Goal: Check status: Check status

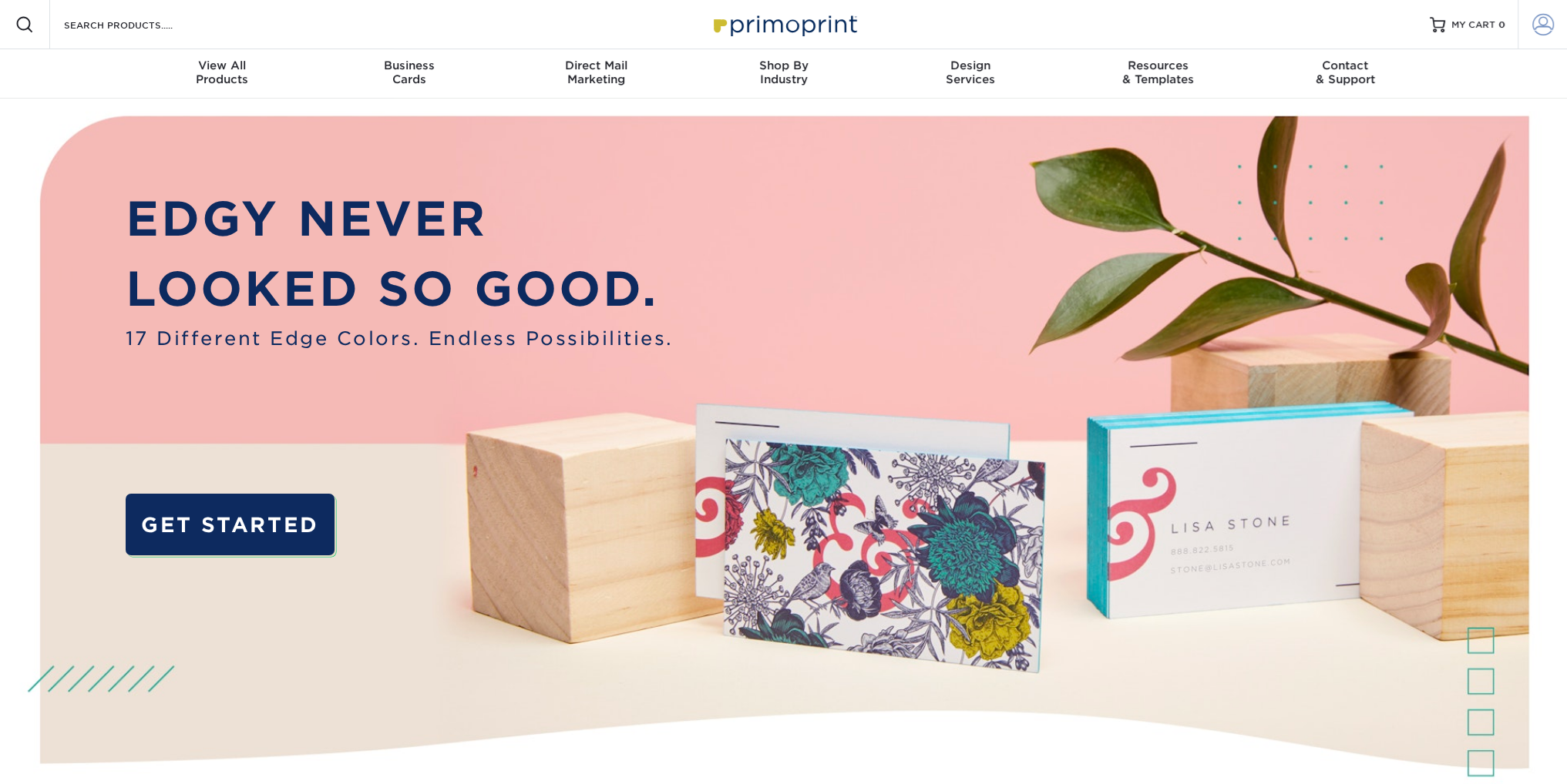
click at [1532, 22] on span at bounding box center [1543, 25] width 22 height 22
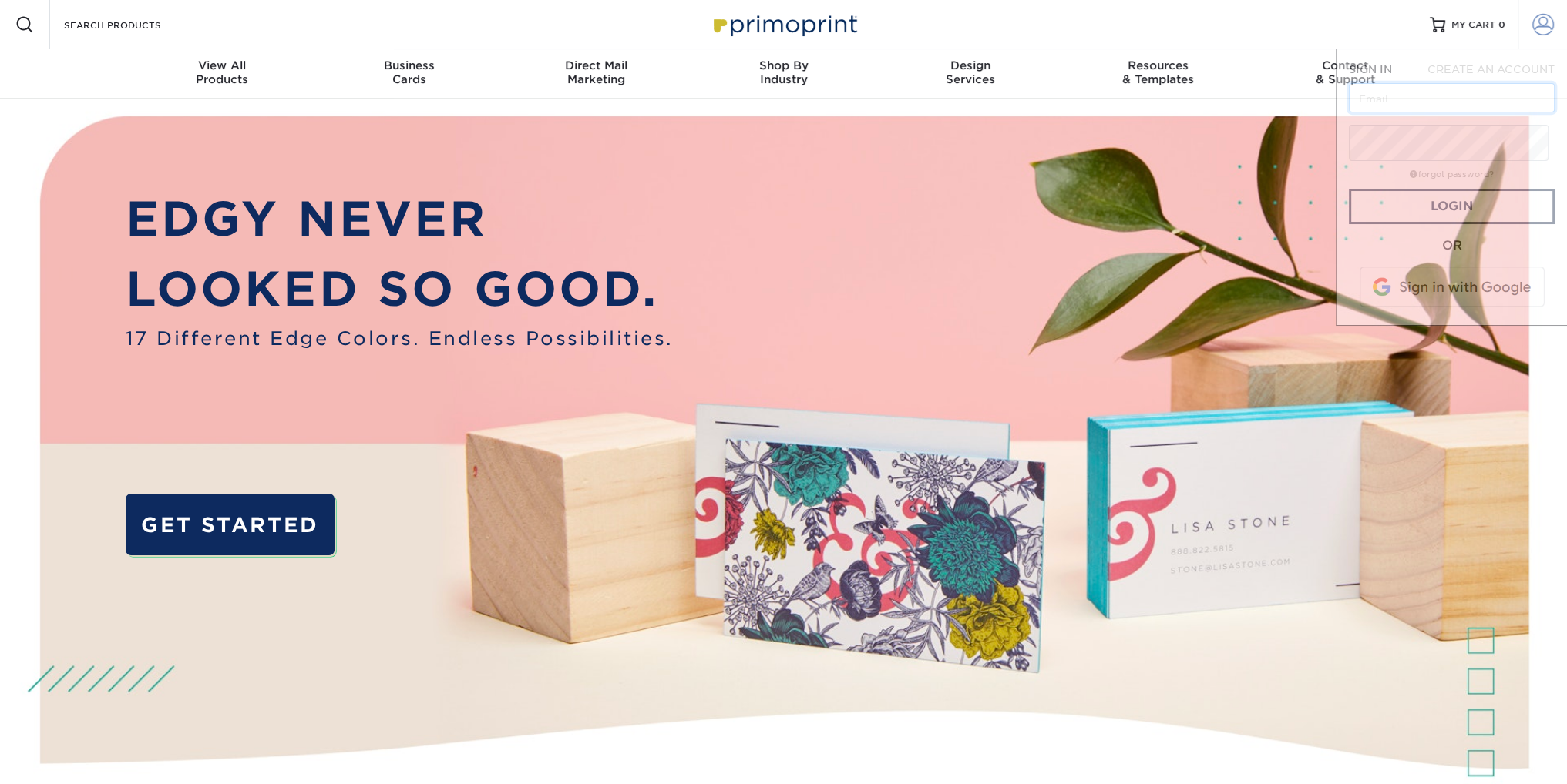
type input "[EMAIL_ADDRESS][DOMAIN_NAME]"
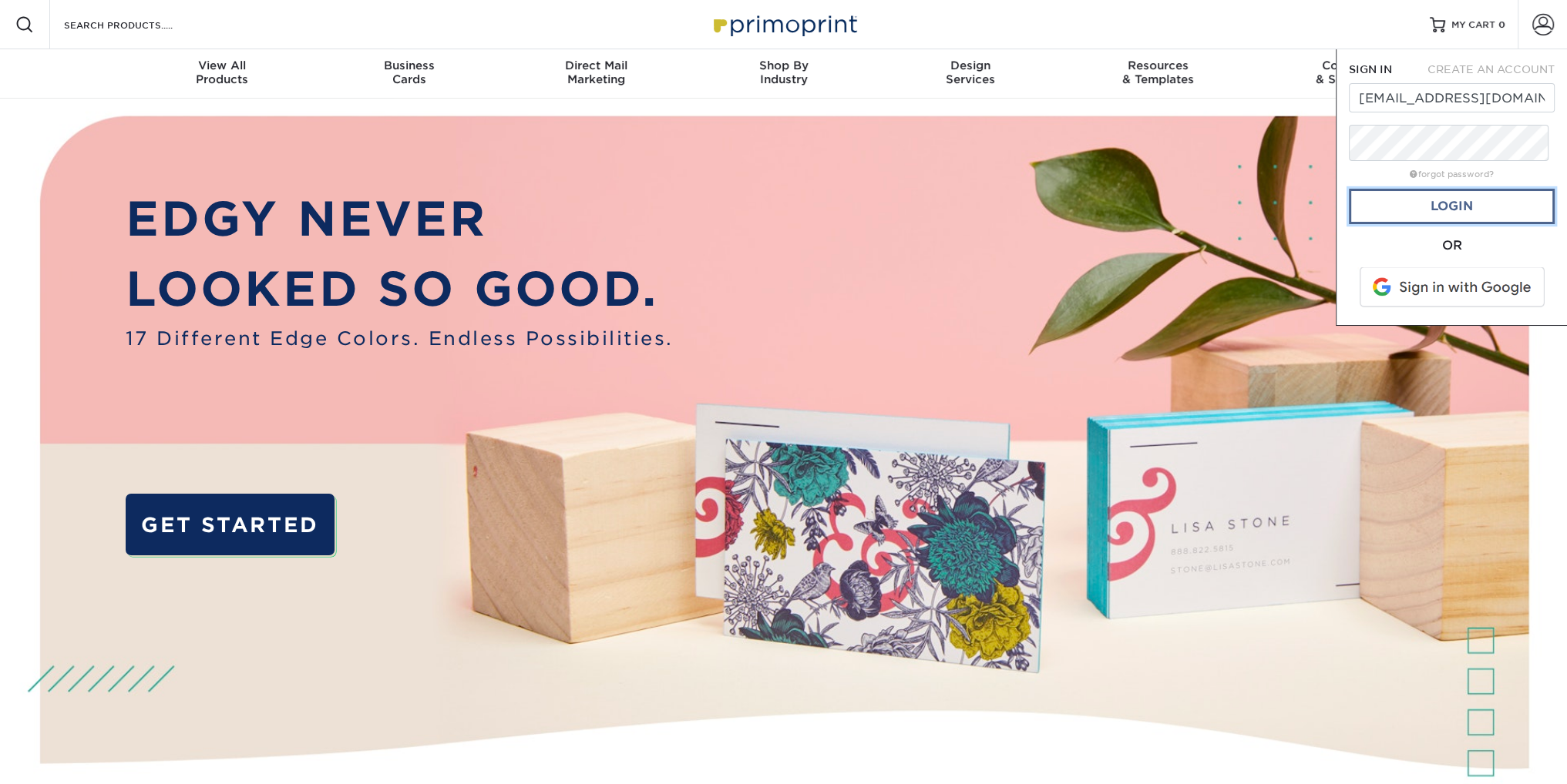
click at [1472, 224] on link "Login" at bounding box center [1451, 206] width 205 height 35
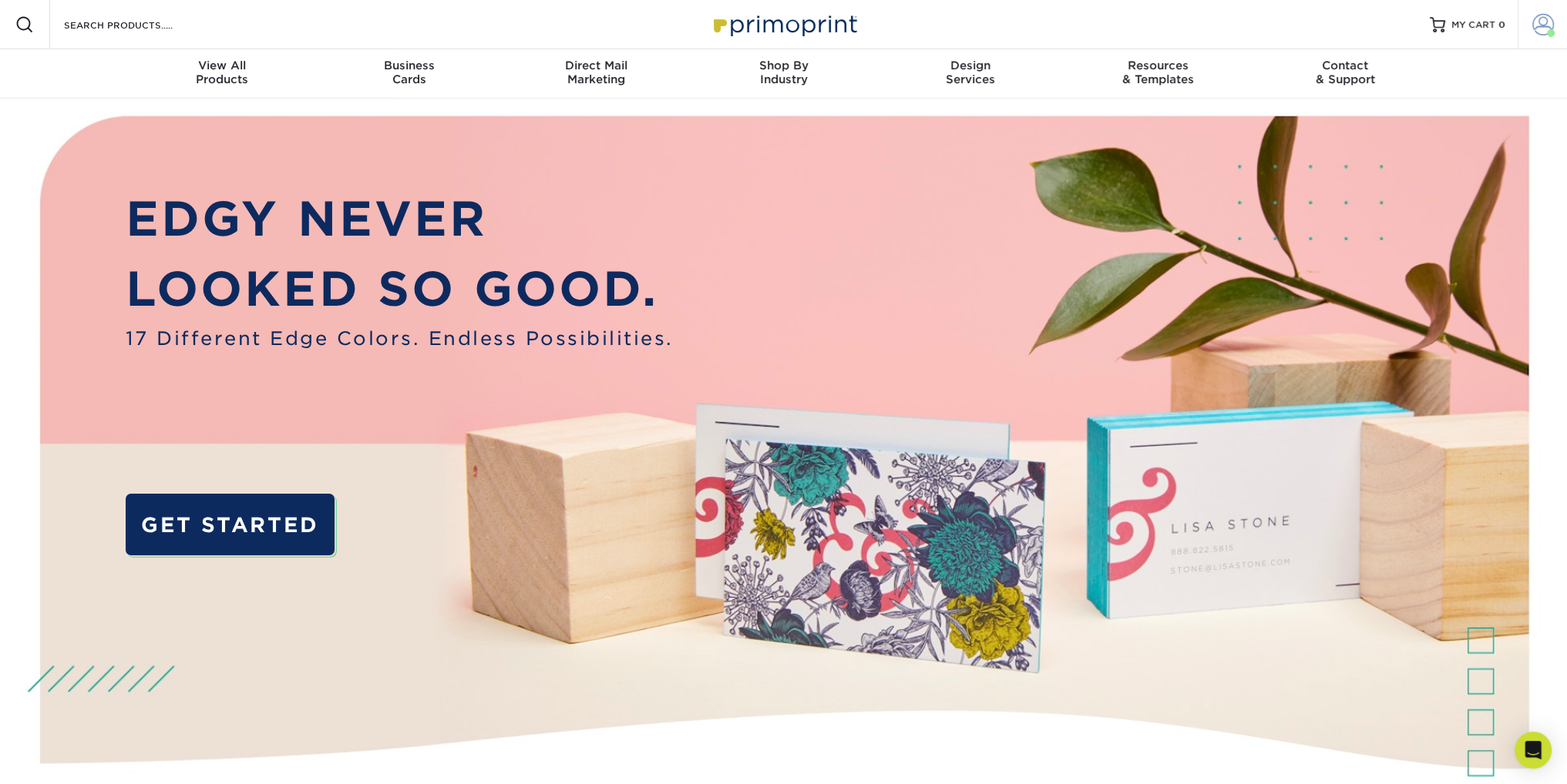
click at [1532, 29] on span at bounding box center [1543, 25] width 22 height 22
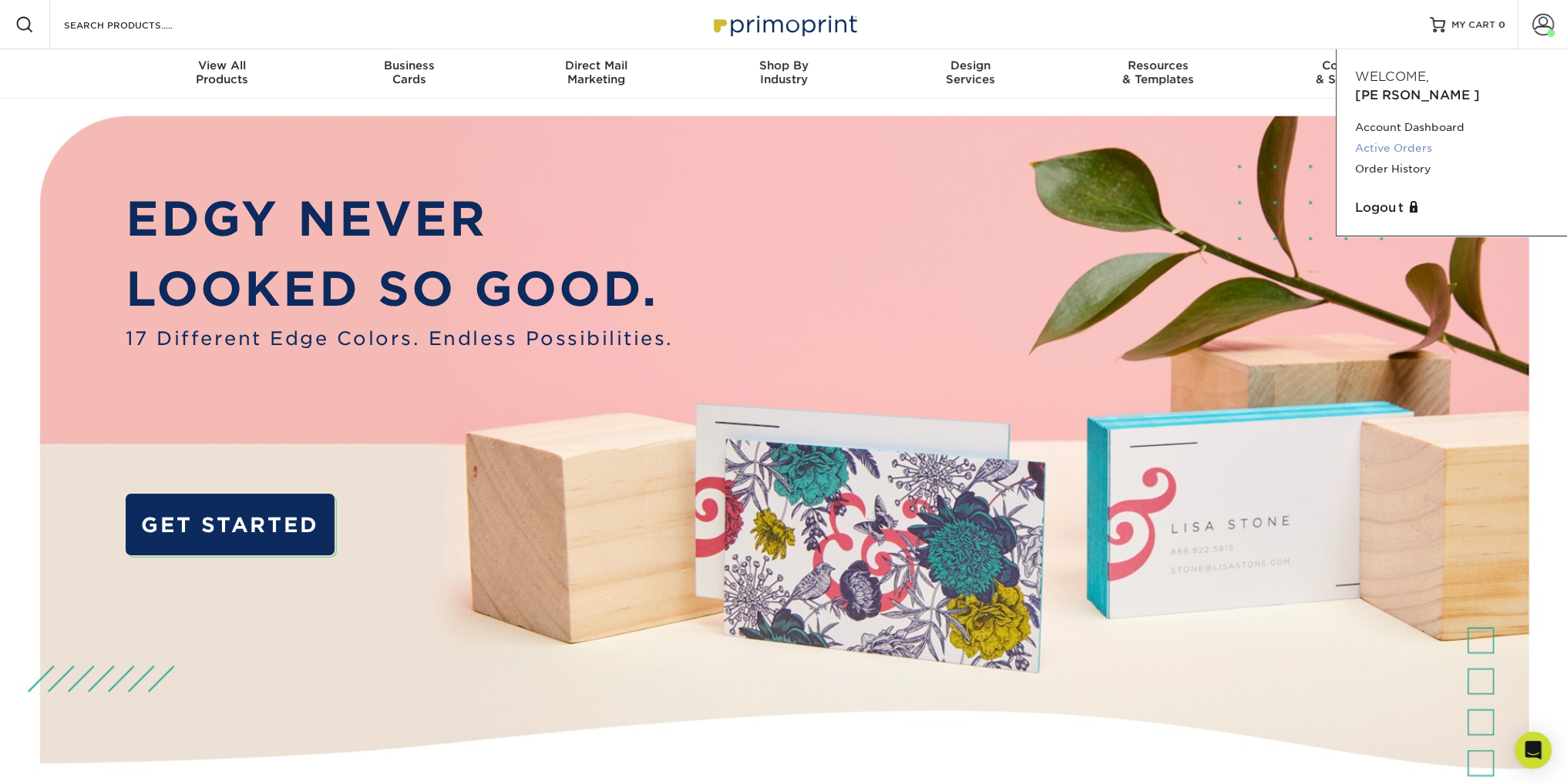
click at [1411, 158] on link "Active Orders" at bounding box center [1452, 148] width 194 height 21
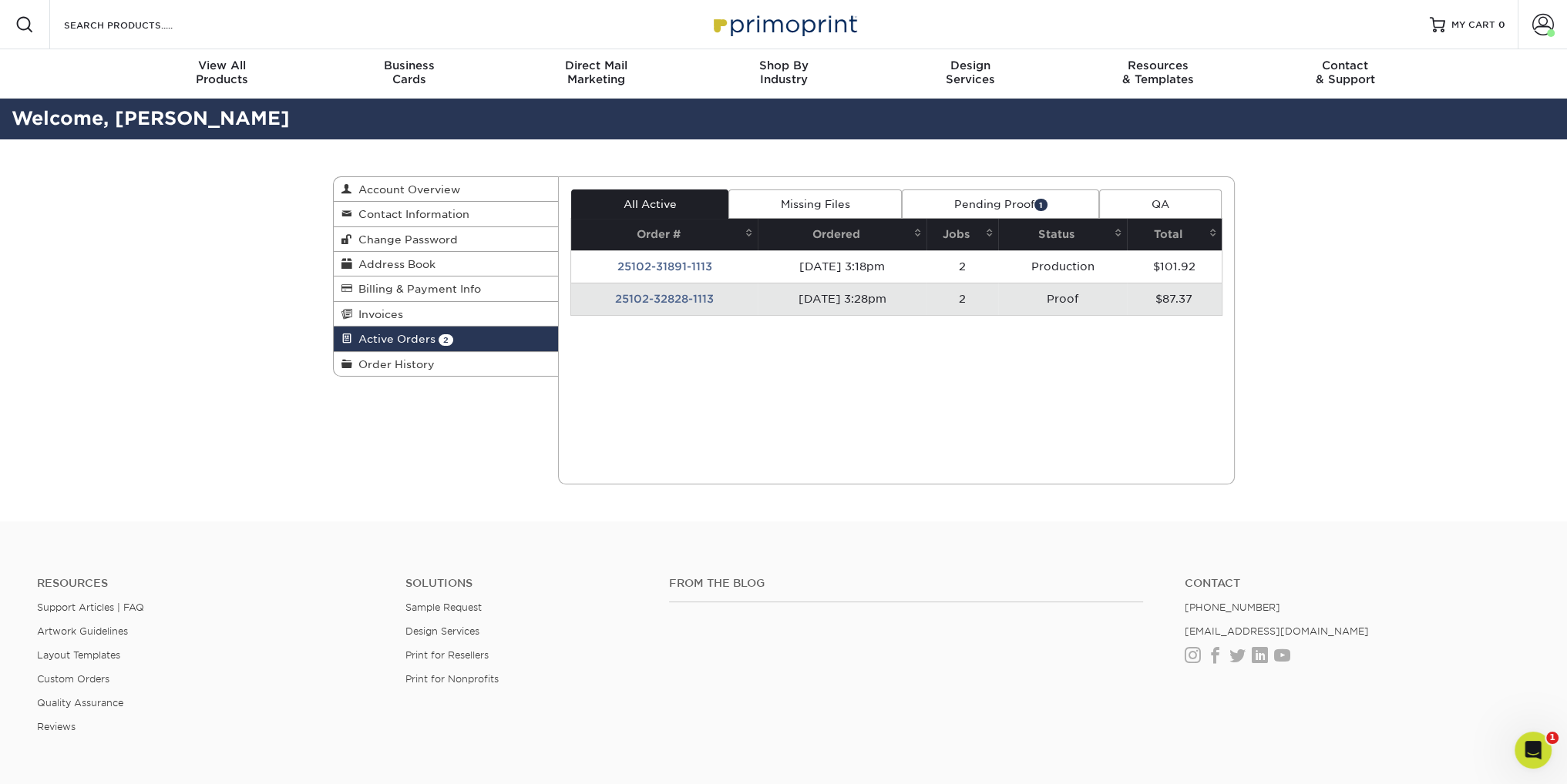
click at [648, 315] on td "25102-32828-1113" at bounding box center [664, 298] width 187 height 32
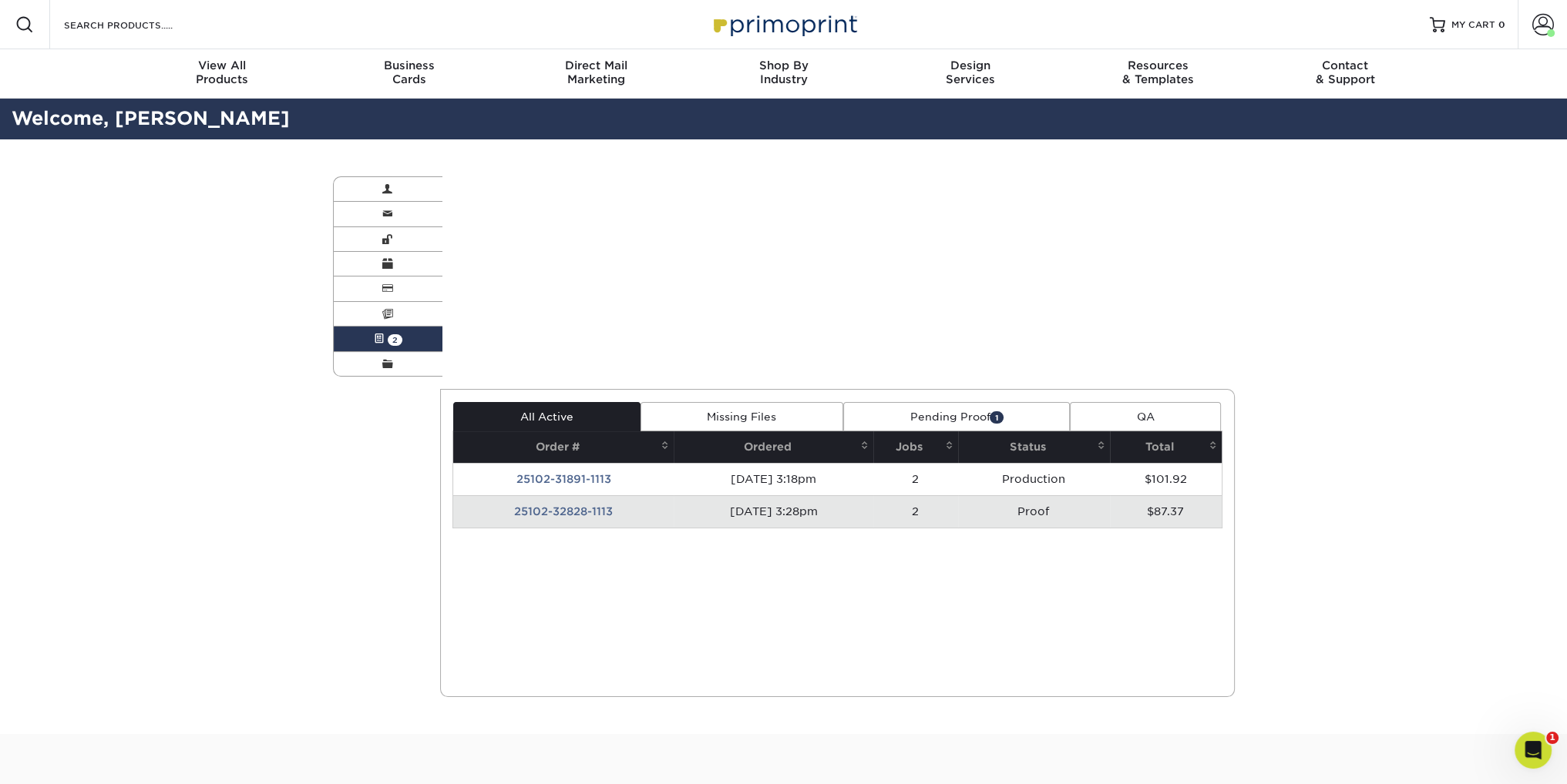
click at [648, 350] on div "Active Orders Account Overview Contact Information Change Password Address Book…" at bounding box center [784, 437] width 925 height 595
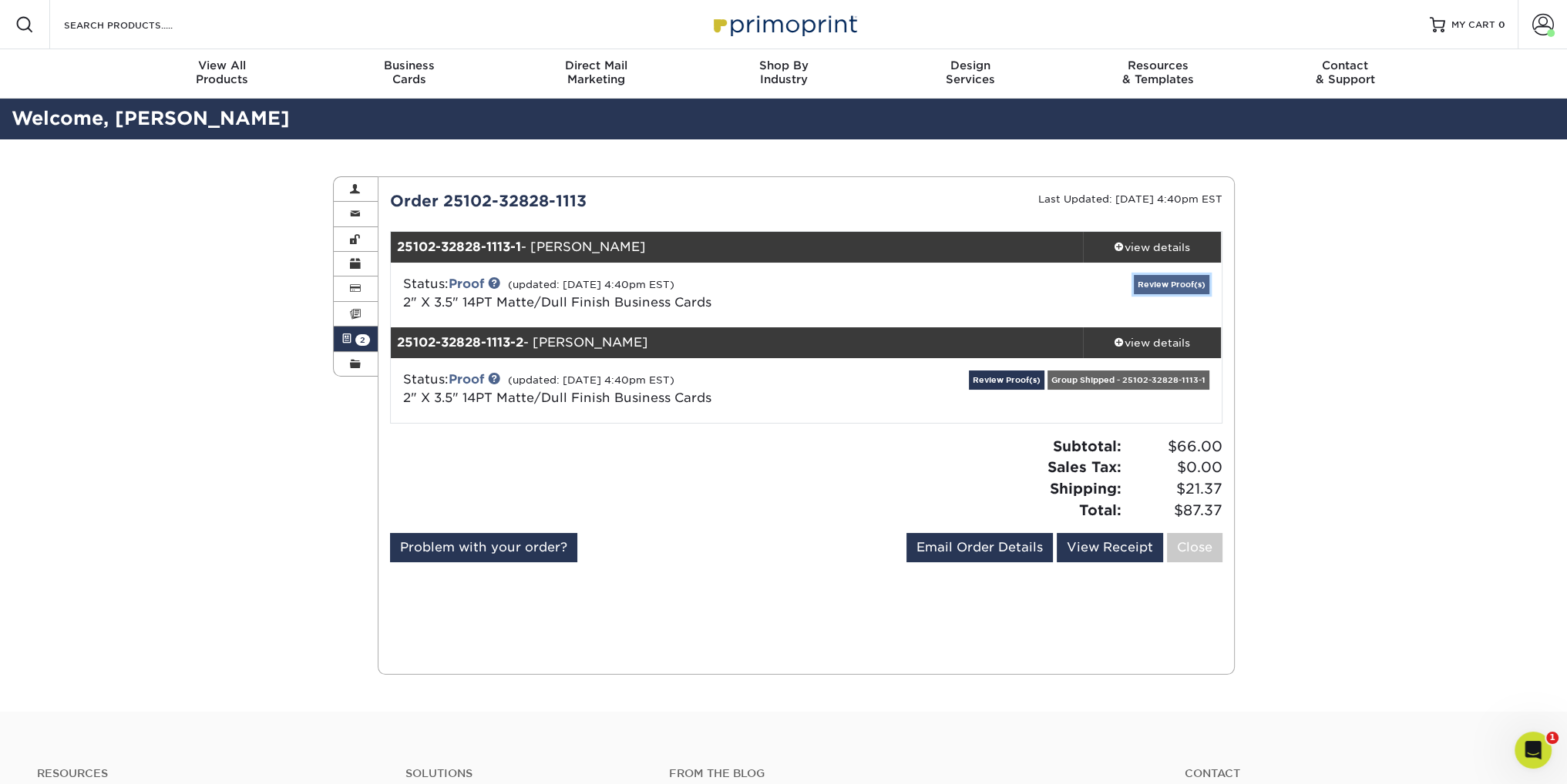
click at [1163, 294] on link "Review Proof(s)" at bounding box center [1171, 284] width 76 height 20
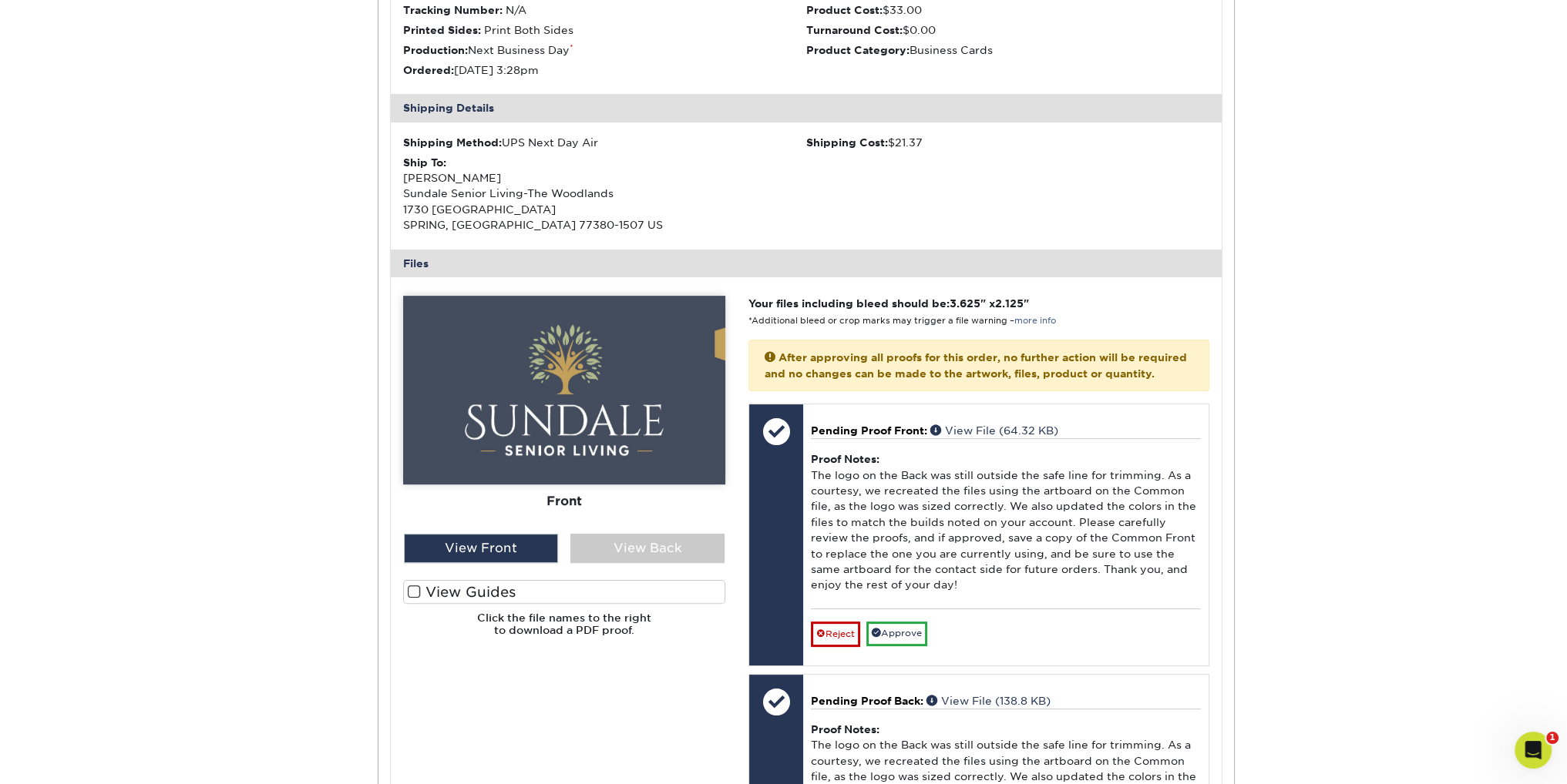
scroll to position [462, 0]
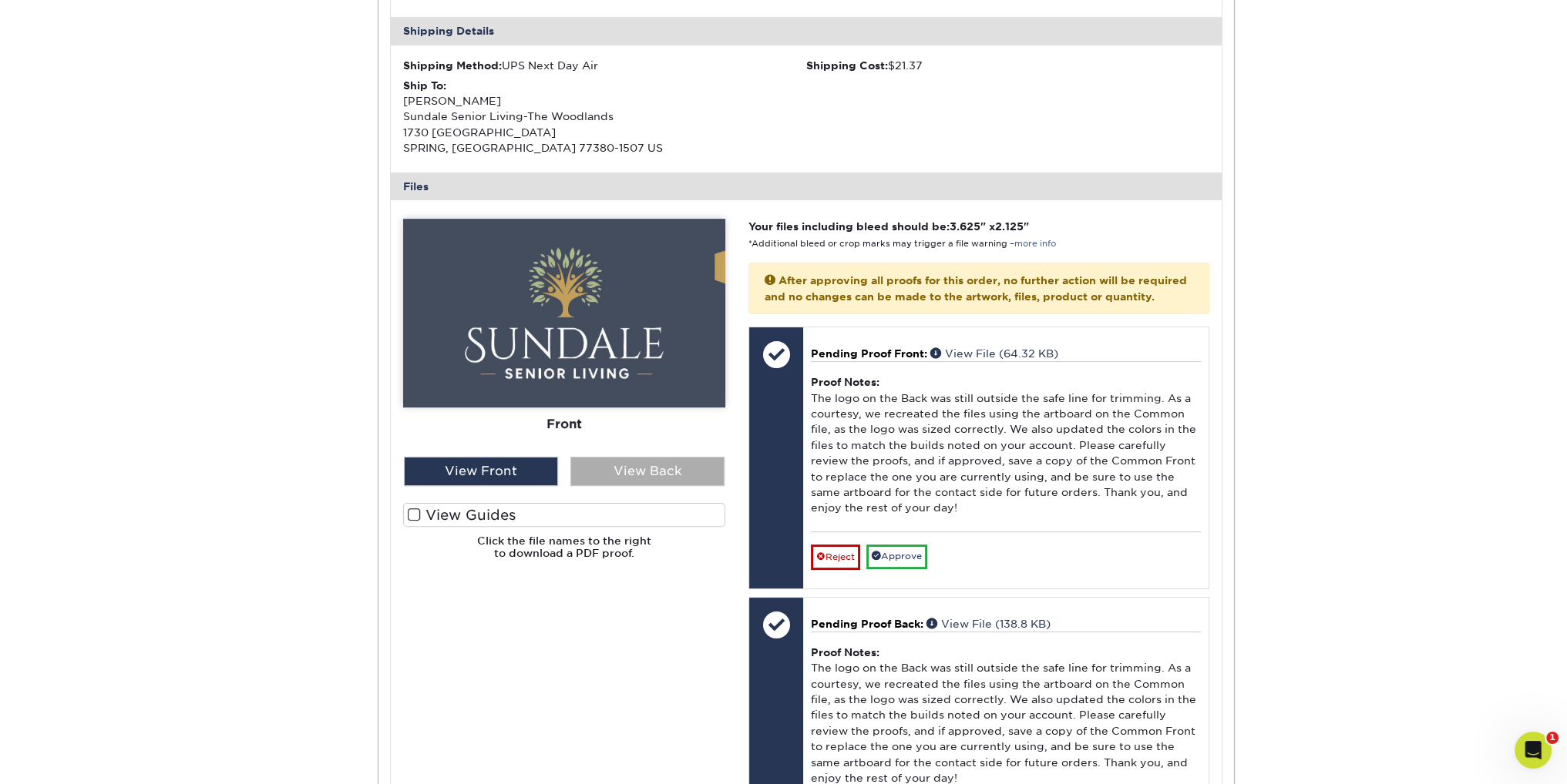
click at [651, 486] on div "View Back" at bounding box center [647, 471] width 154 height 29
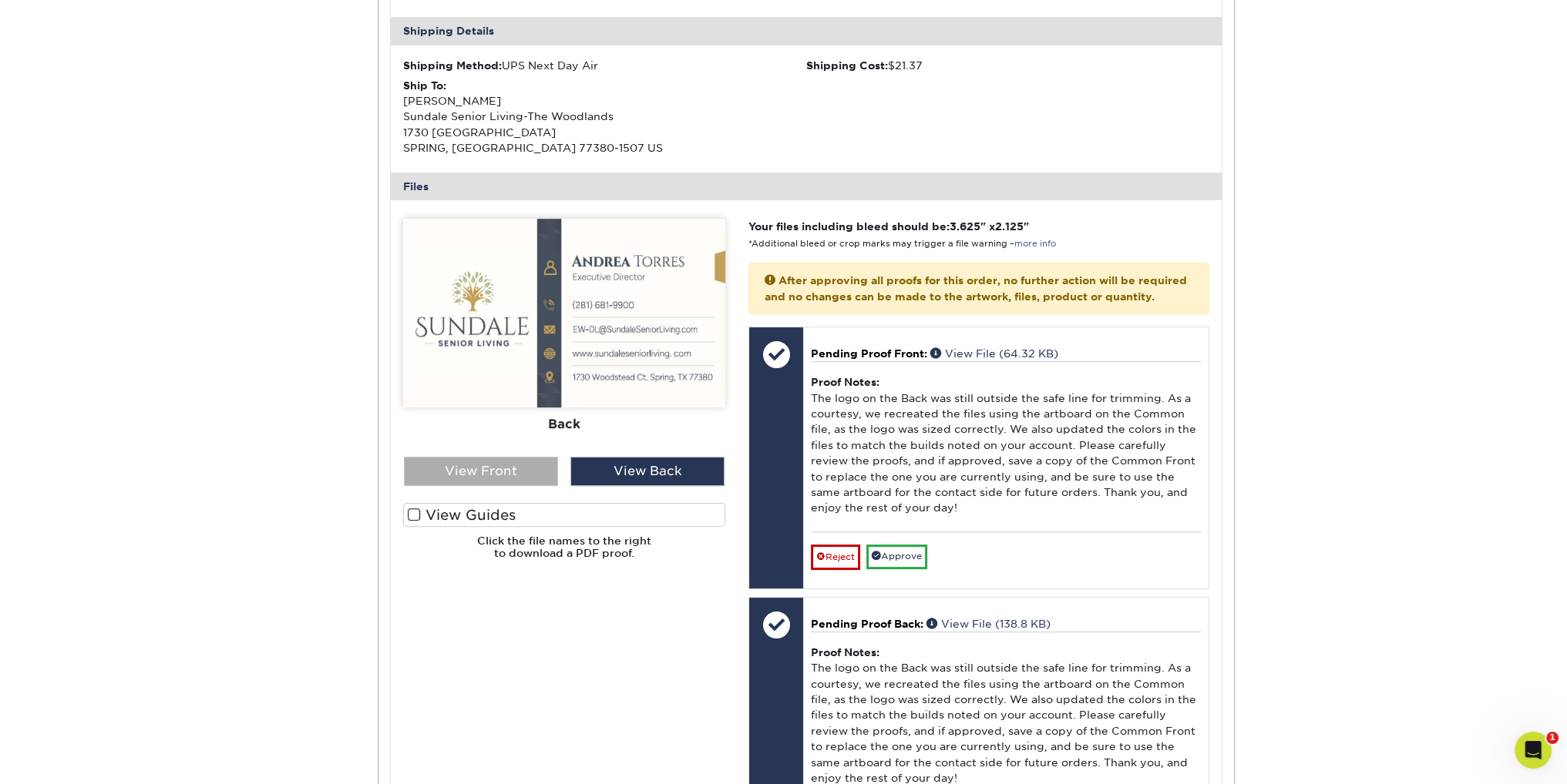
click at [482, 486] on div "View Front" at bounding box center [480, 471] width 154 height 29
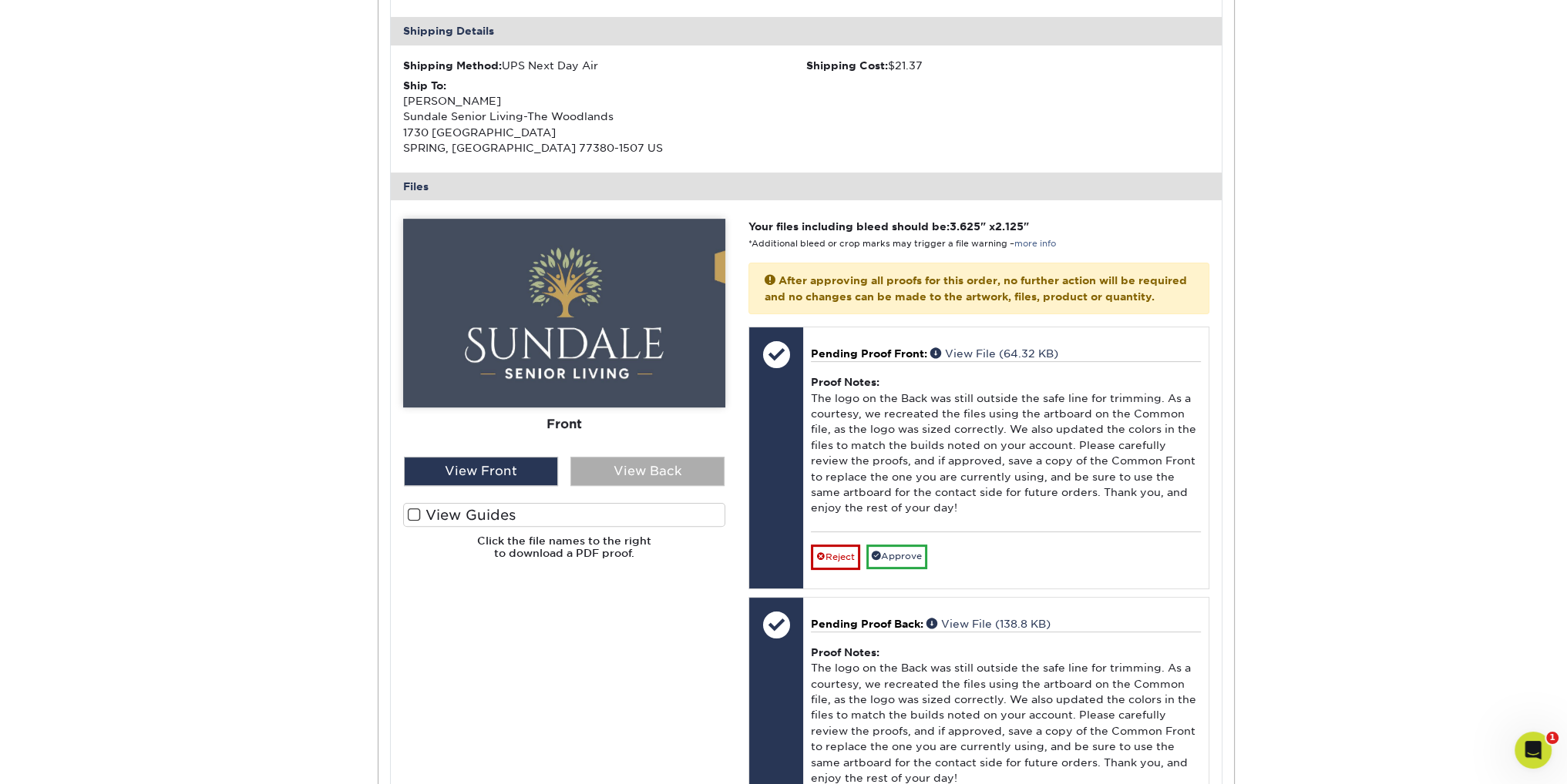
click at [614, 486] on div "View Back" at bounding box center [647, 471] width 154 height 29
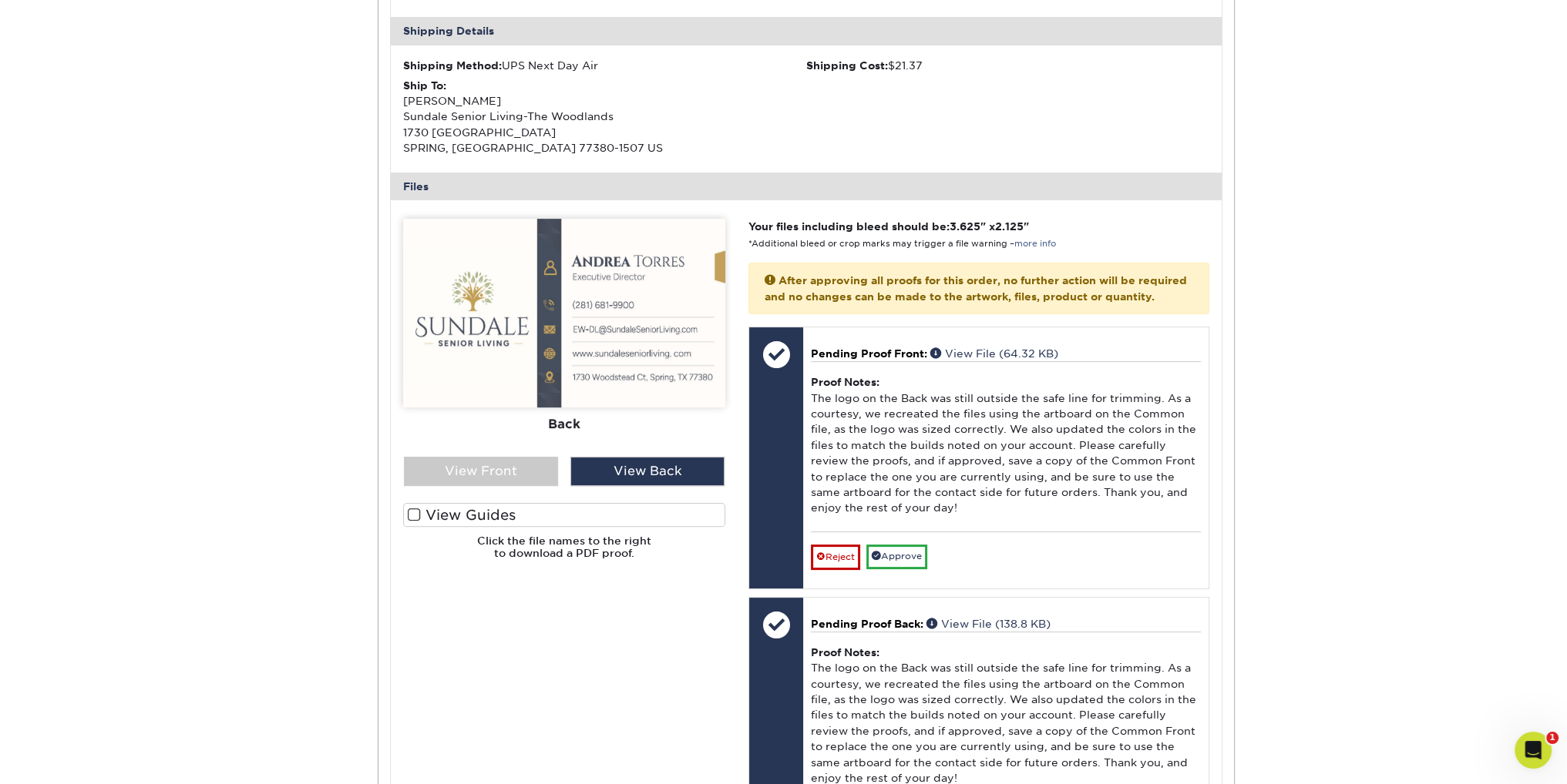
click at [412, 522] on span at bounding box center [414, 515] width 13 height 15
click at [0, 0] on input "View Guides" at bounding box center [0, 0] width 0 height 0
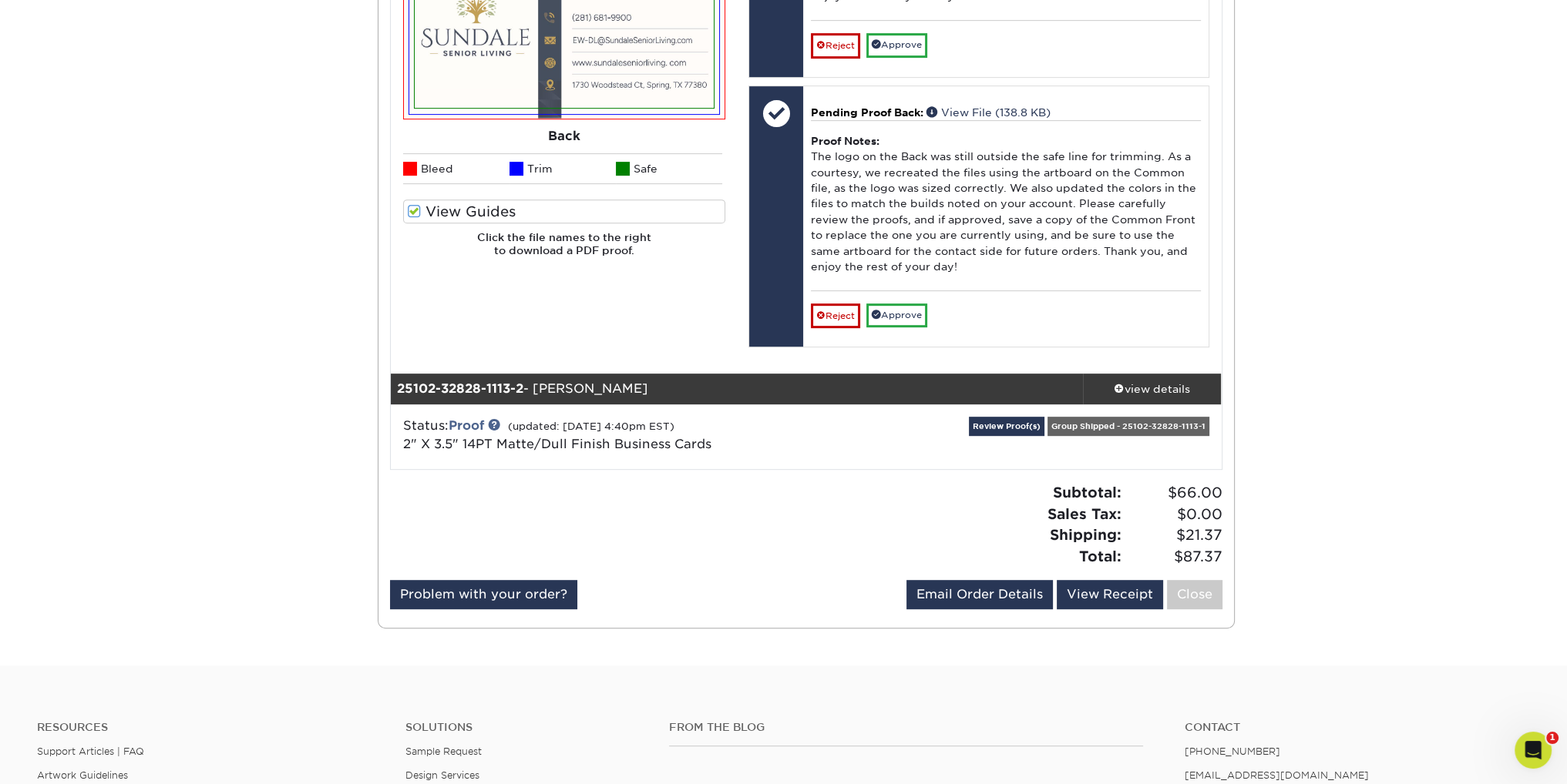
scroll to position [1002, 0]
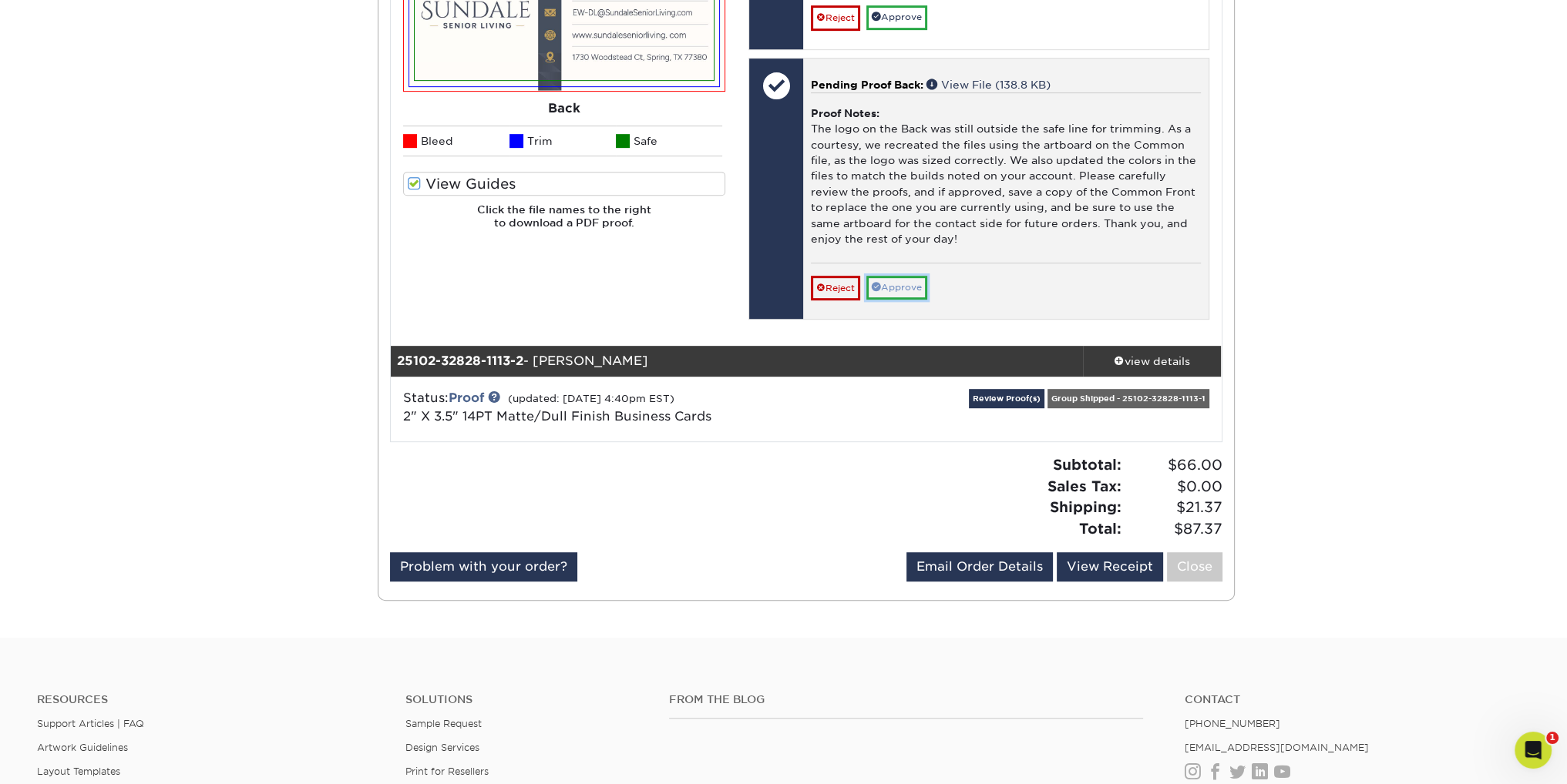
click at [927, 300] on link "Approve" at bounding box center [897, 287] width 61 height 24
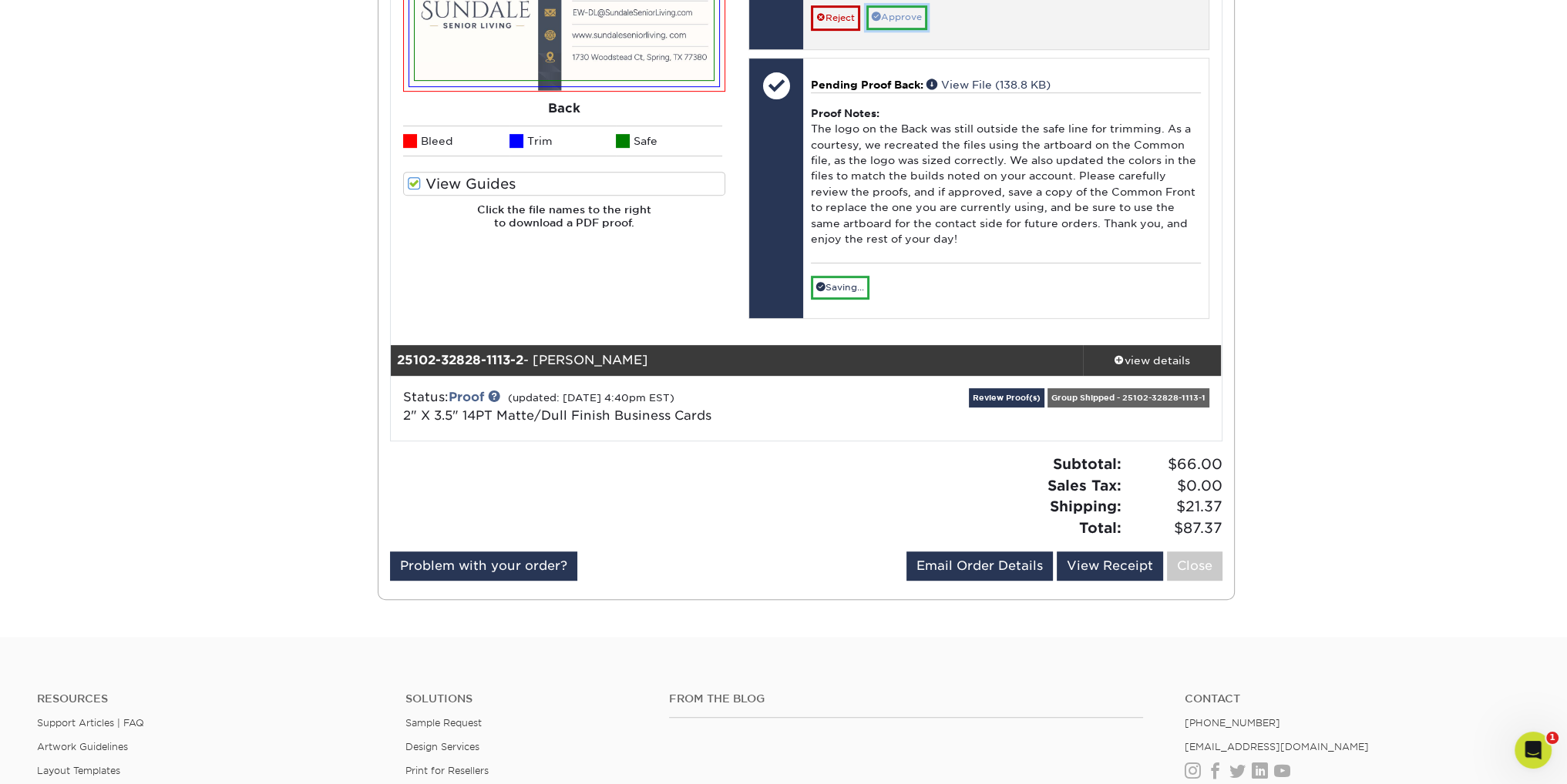
click at [919, 29] on link "Approve" at bounding box center [897, 17] width 61 height 24
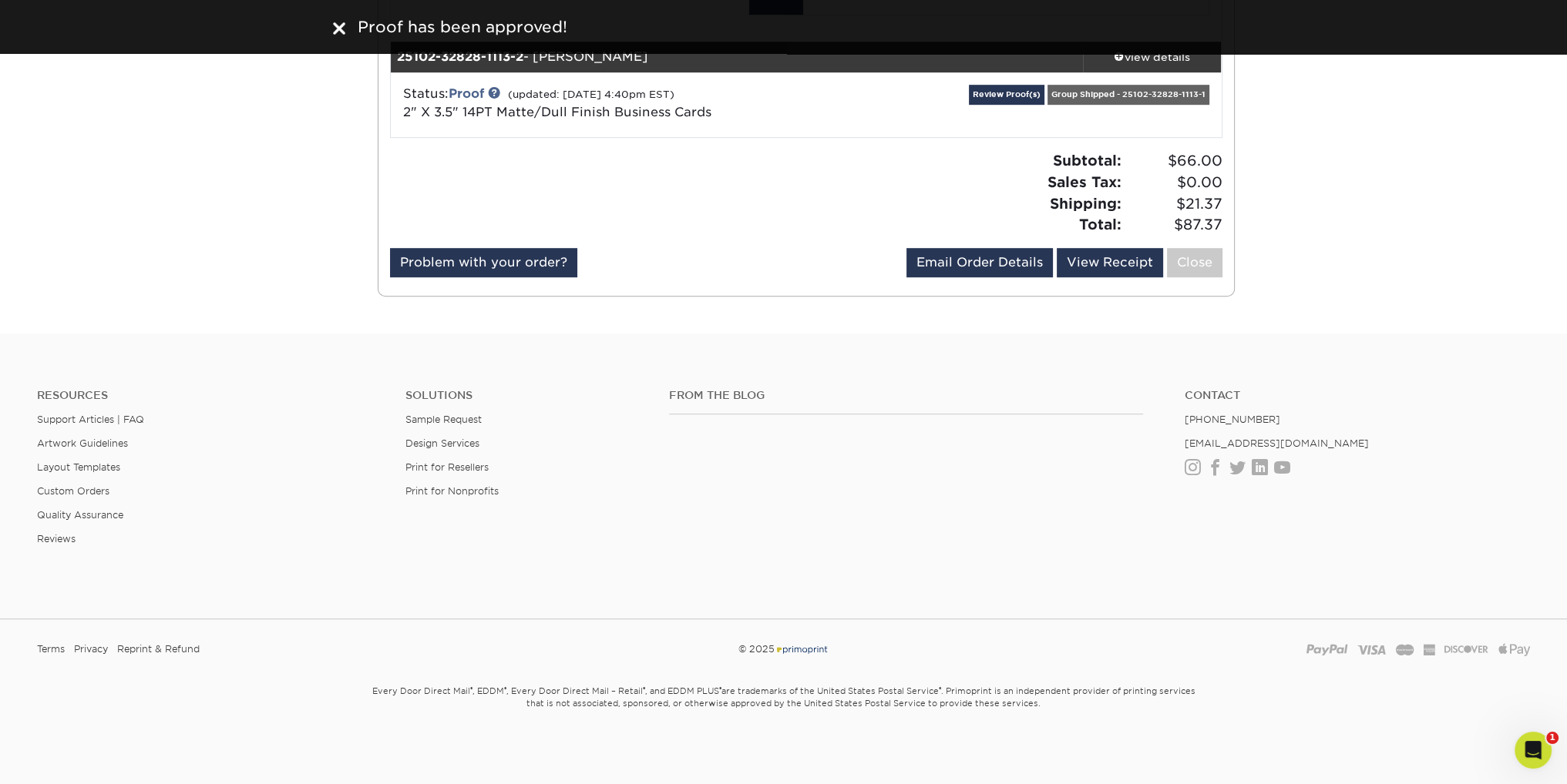
scroll to position [1387, 0]
click at [1044, 104] on link "Review Proof(s)" at bounding box center [1006, 94] width 76 height 20
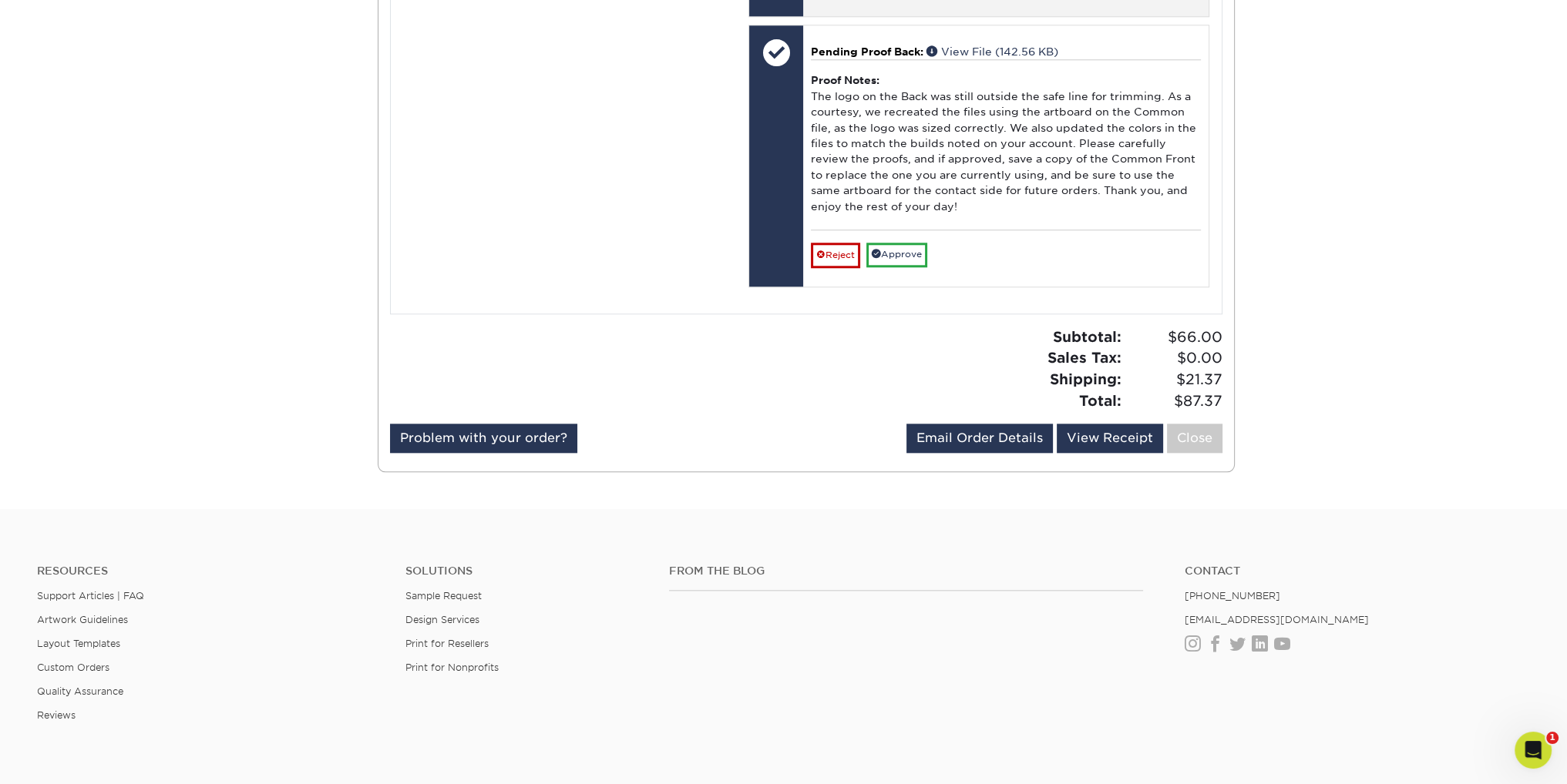
scroll to position [2080, 0]
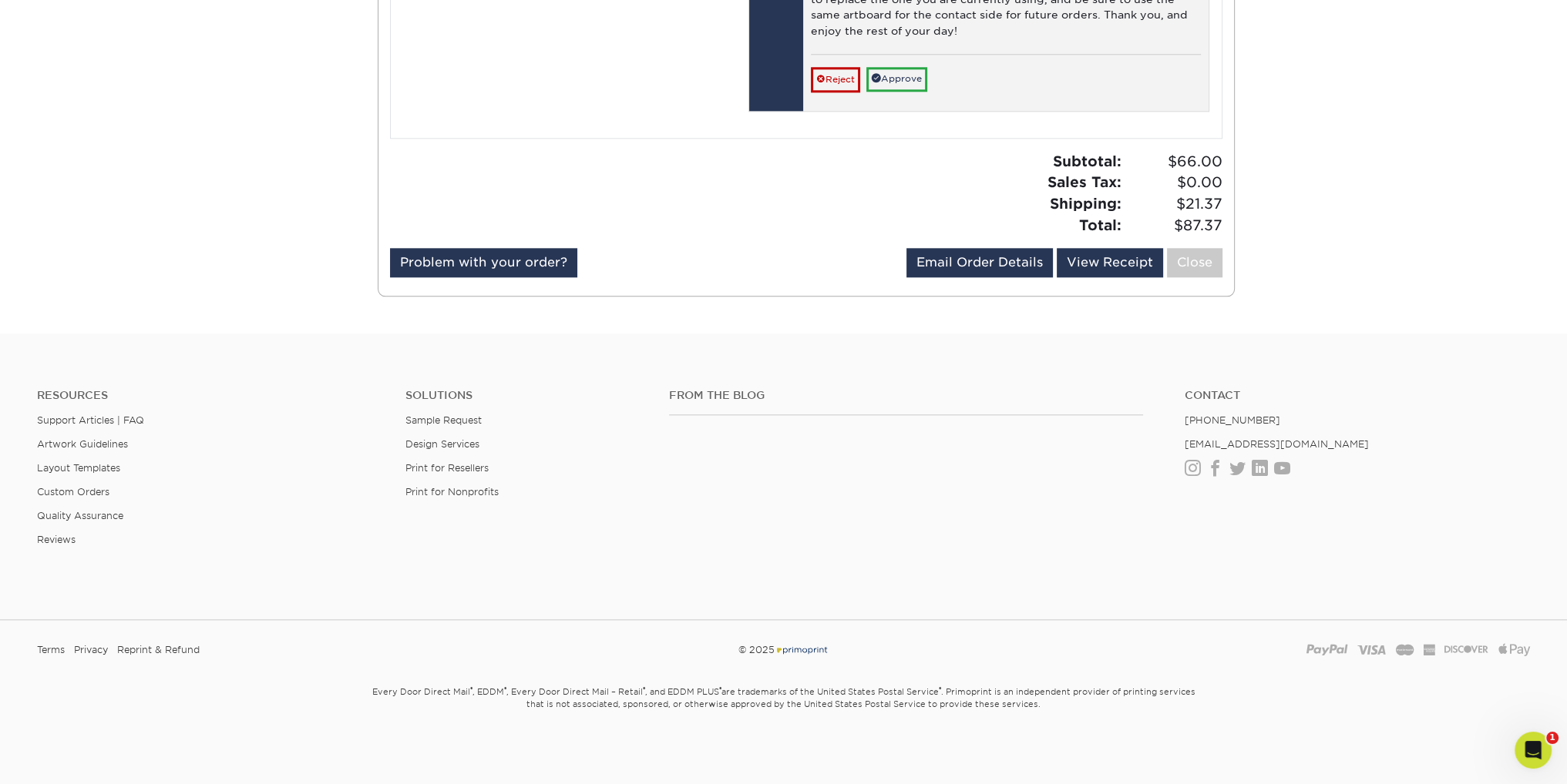
scroll to position [2389, 0]
click at [927, 91] on link "Approve" at bounding box center [897, 79] width 61 height 24
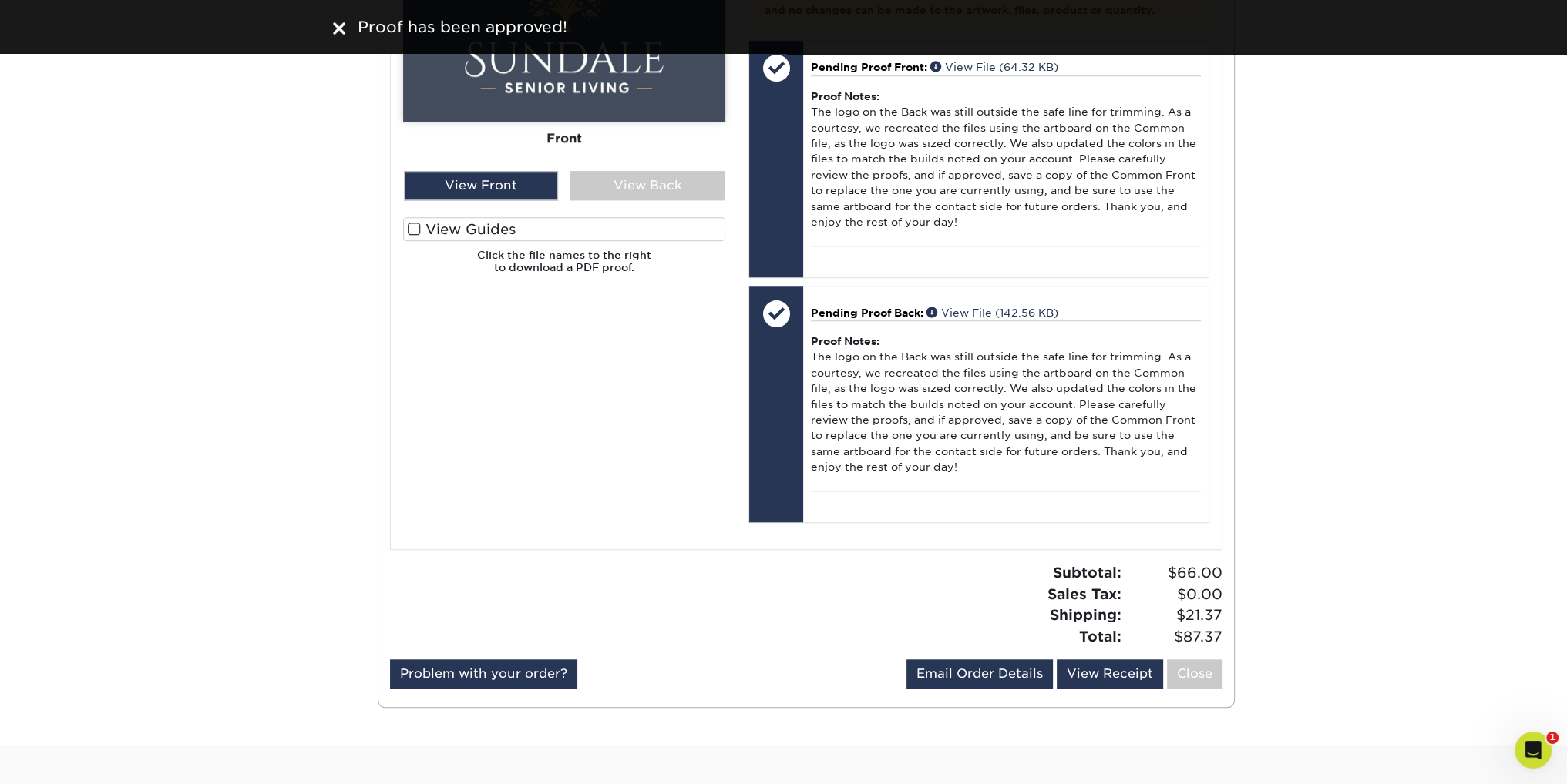
scroll to position [1618, 0]
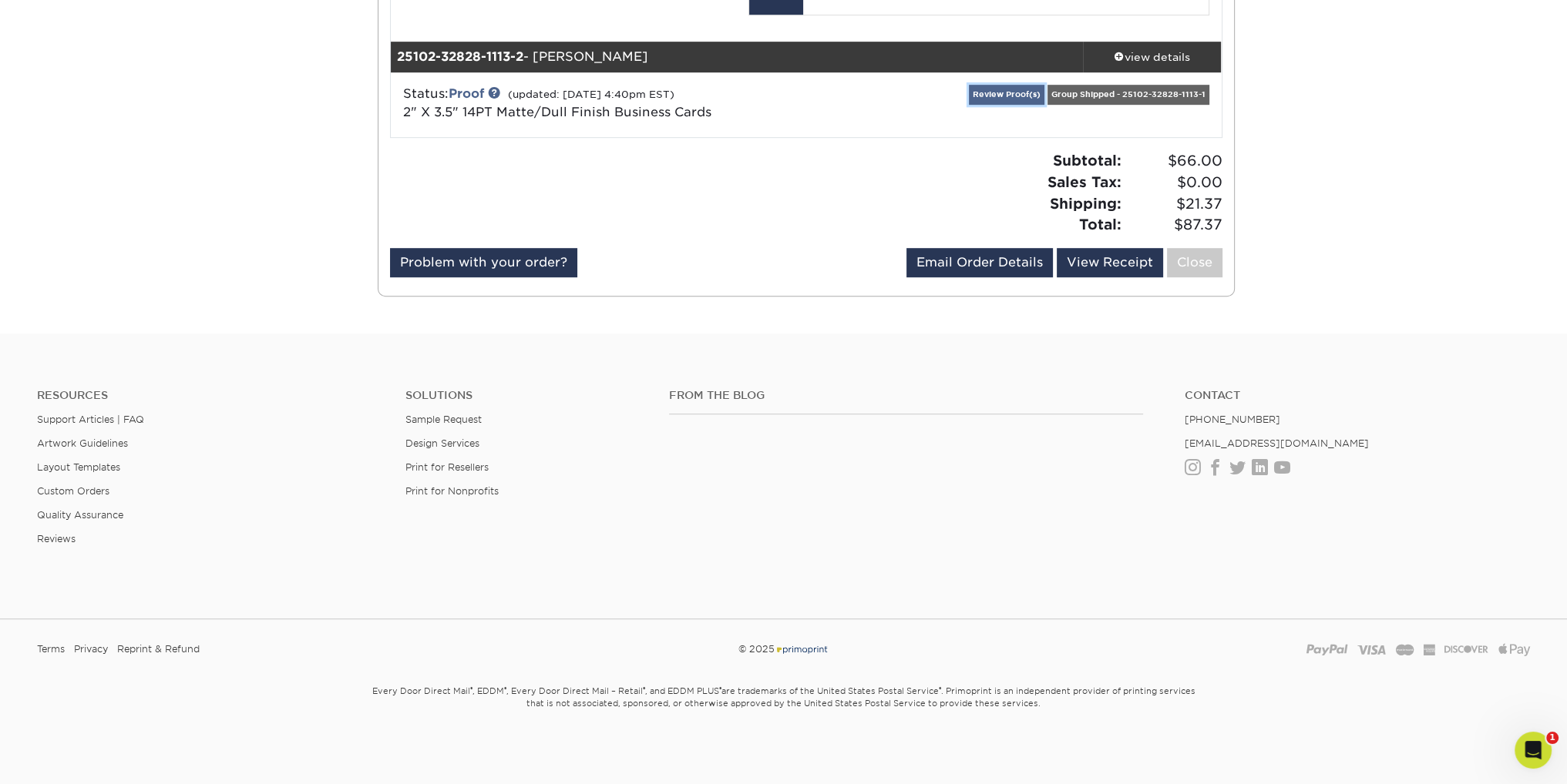
click at [1044, 104] on link "Review Proof(s)" at bounding box center [1006, 94] width 76 height 20
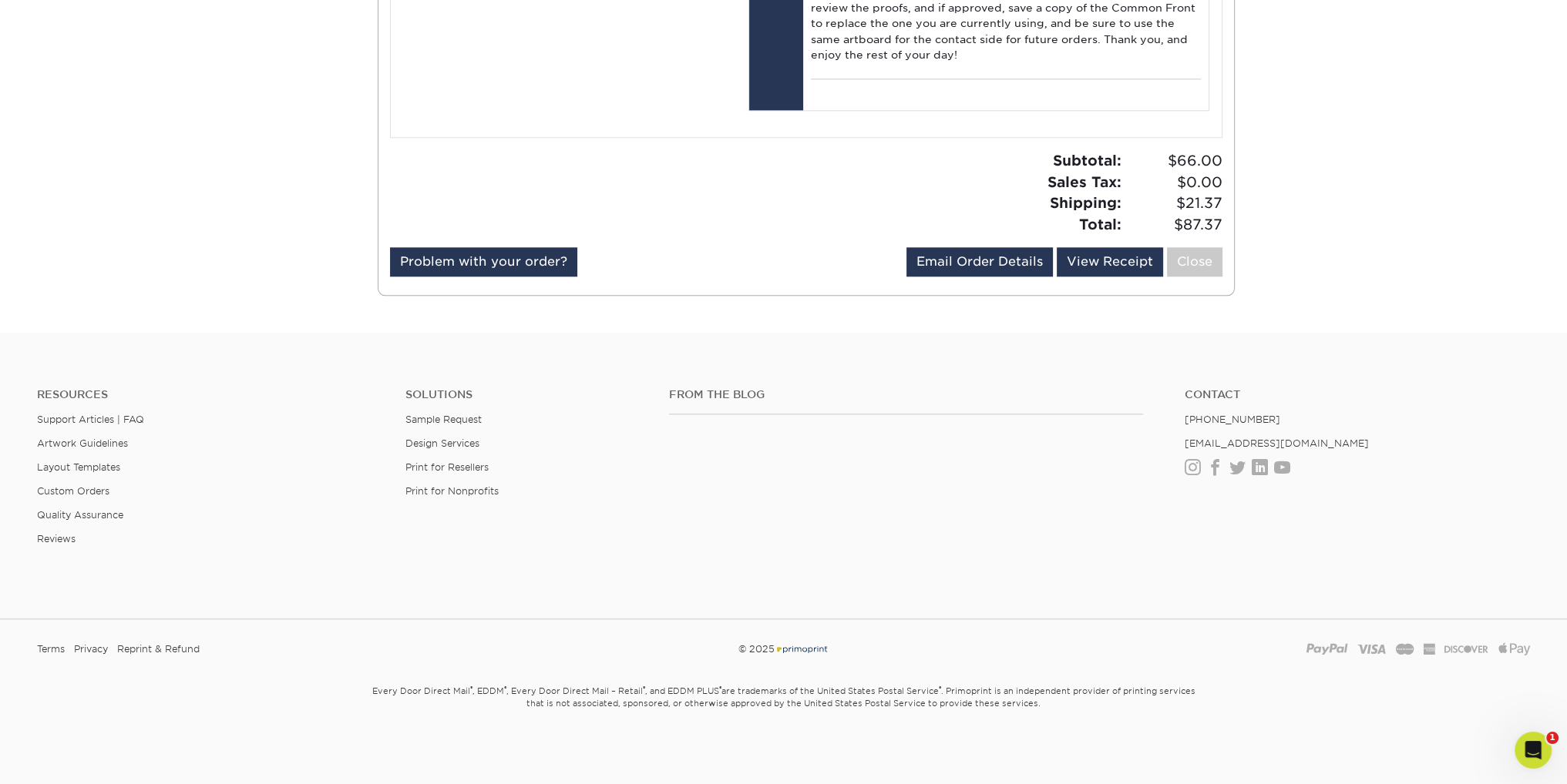
scroll to position [2774, 0]
